Goal: Check status: Check status

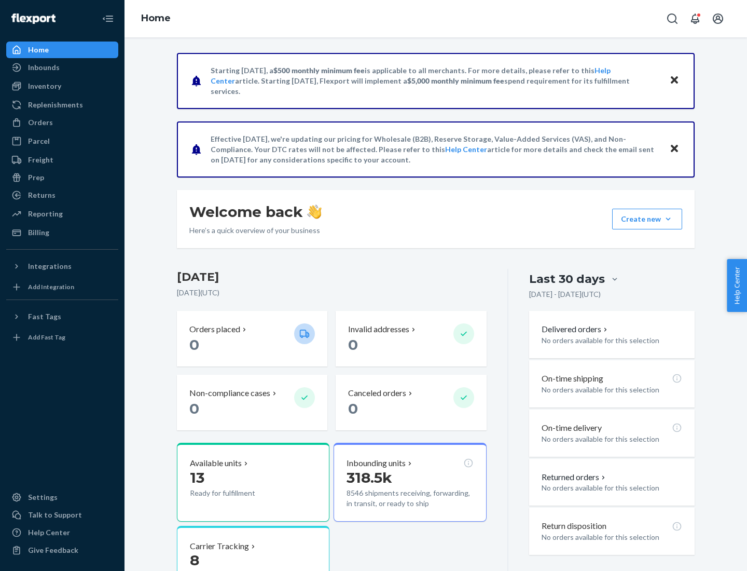
click at [668, 219] on button "Create new Create new inbound Create new order Create new product" at bounding box center [647, 219] width 70 height 21
click at [43, 67] on div "Inbounds" at bounding box center [44, 67] width 32 height 10
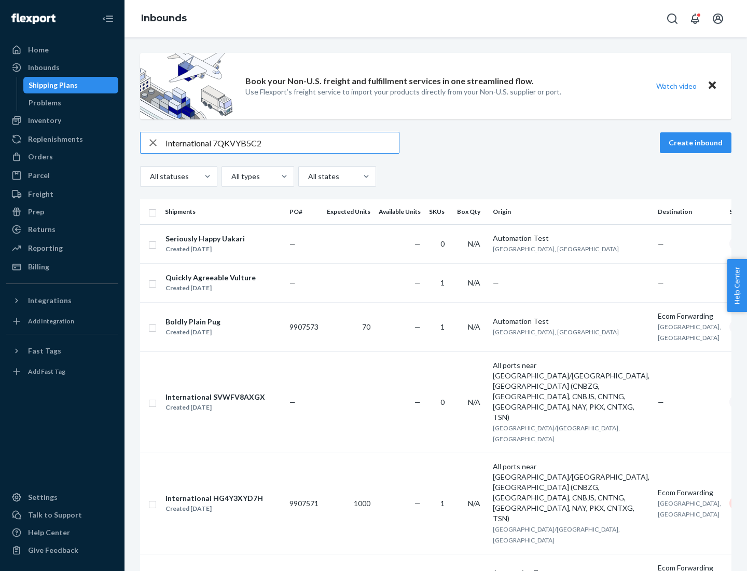
type input "International 7QKVYB5C29"
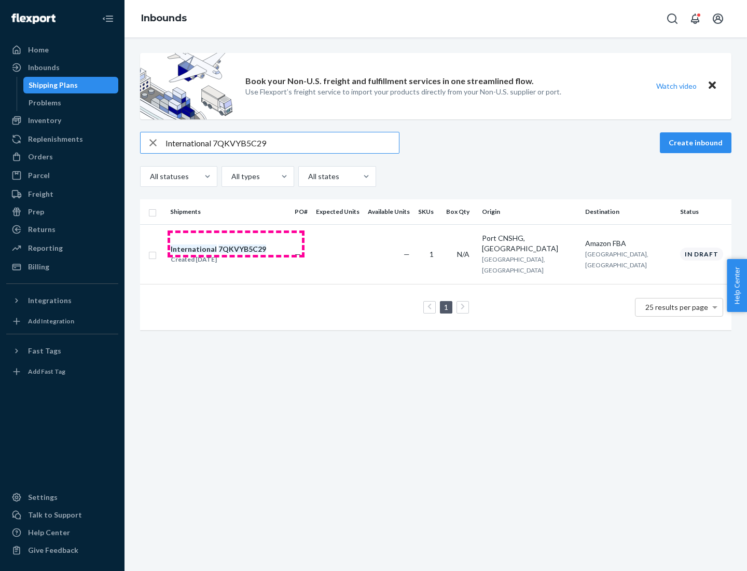
click at [236, 254] on div "Created [DATE]" at bounding box center [218, 259] width 95 height 10
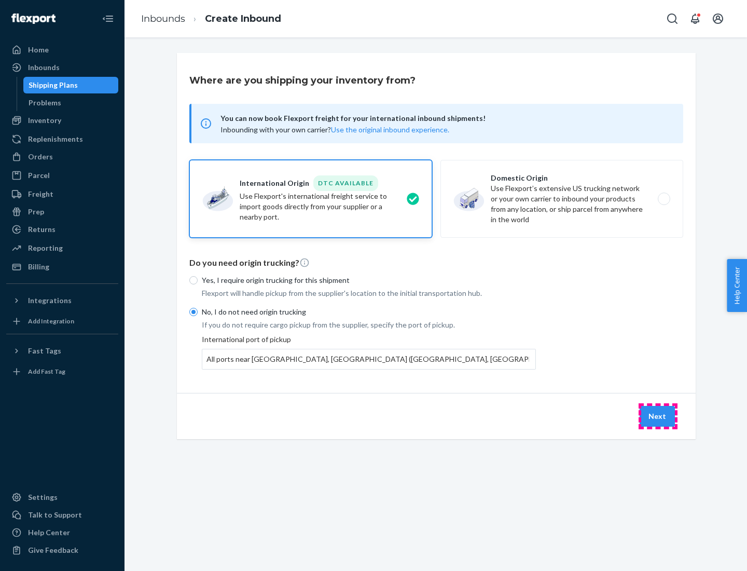
click at [658, 416] on button "Next" at bounding box center [657, 416] width 35 height 21
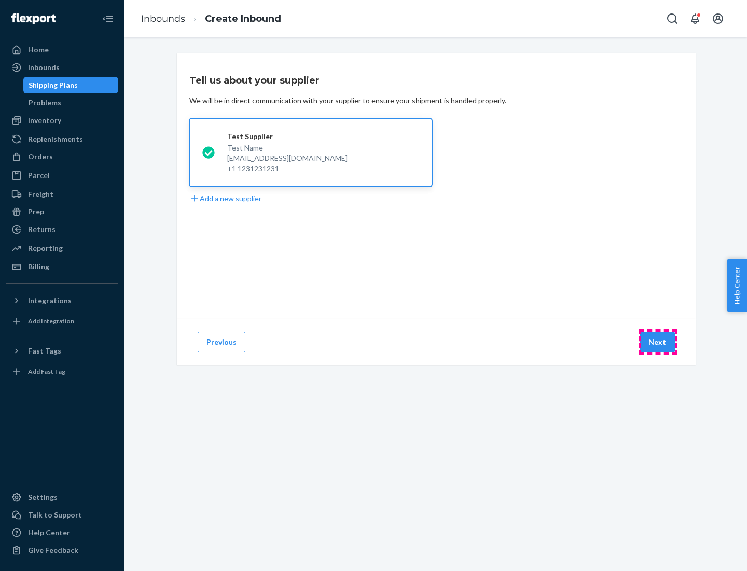
click at [658, 342] on button "Next" at bounding box center [657, 342] width 35 height 21
